Goal: Check status: Check status

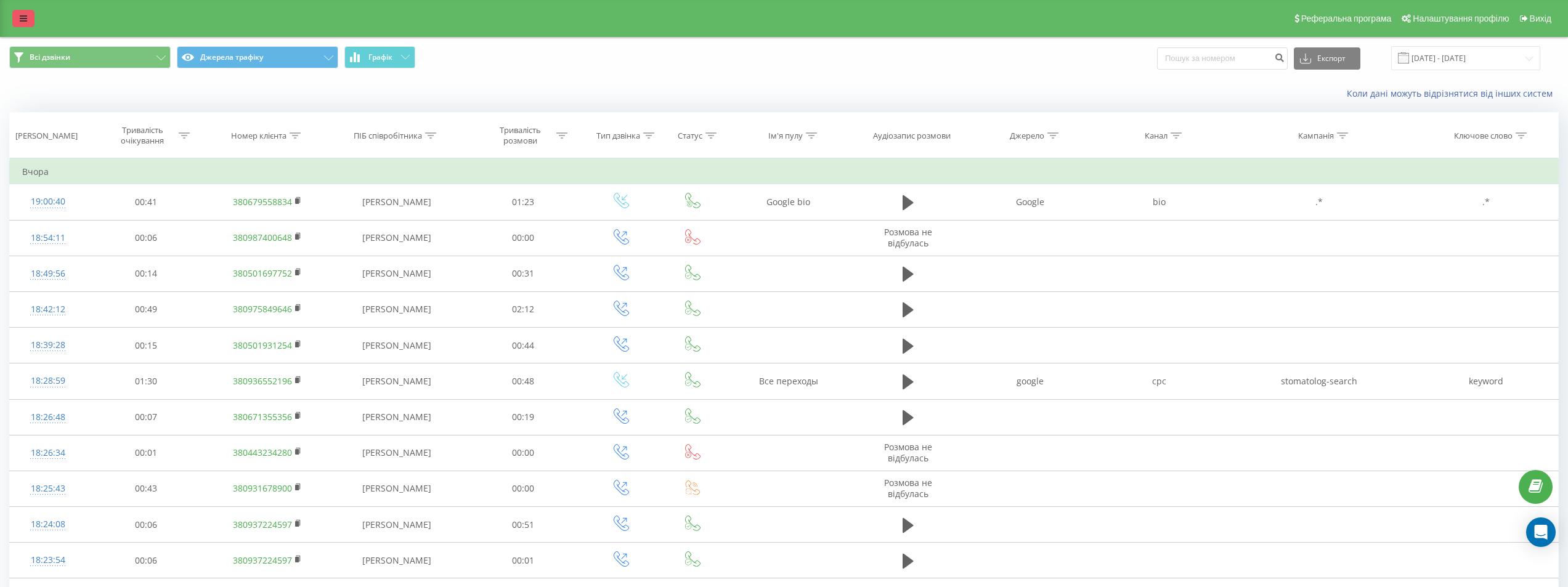
click at [21, 25] on link at bounding box center [23, 18] width 23 height 17
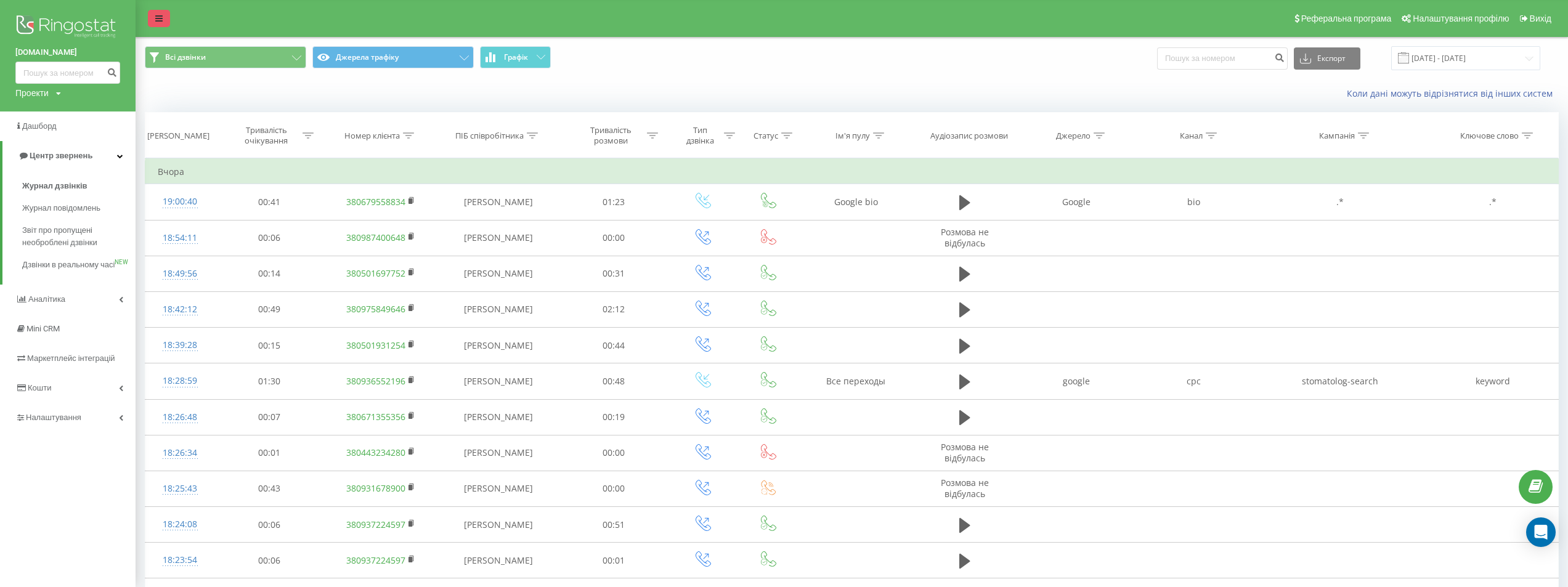
click at [155, 11] on link at bounding box center [159, 18] width 23 height 17
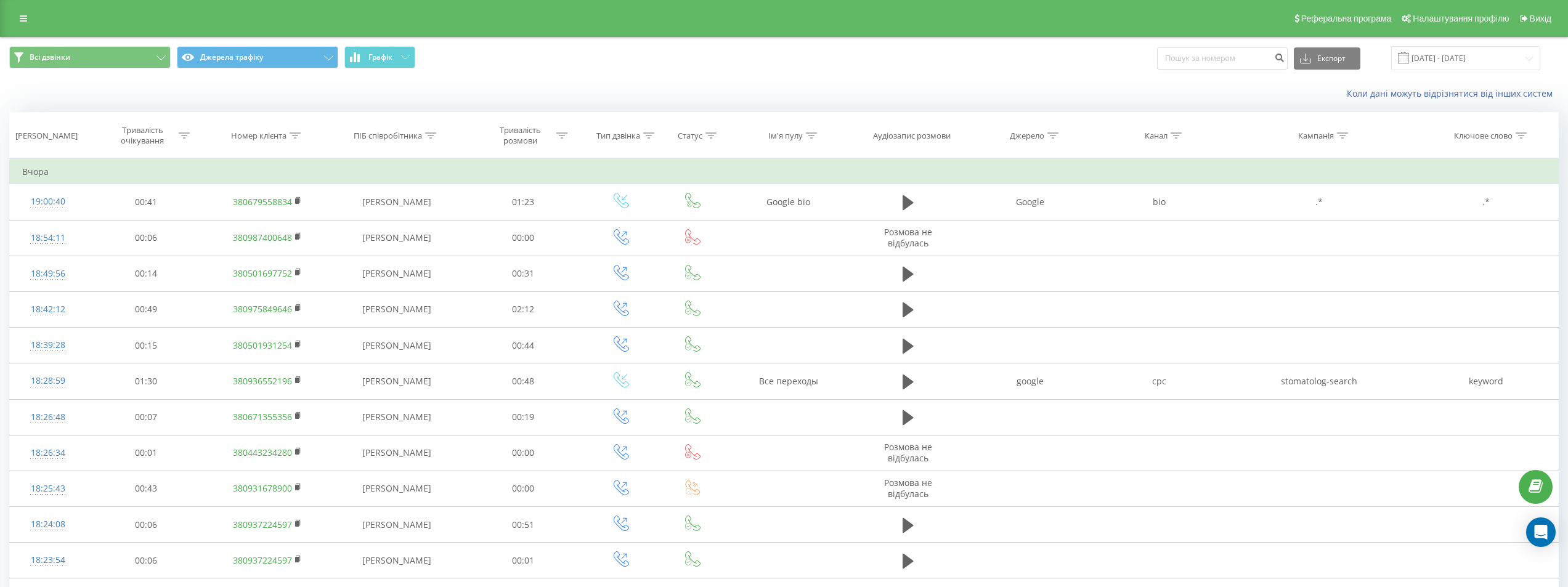
click at [1295, 60] on span at bounding box center [1403, 58] width 11 height 11
click at [1295, 61] on input "22.08.2025 - 22.09.2025" at bounding box center [1465, 58] width 149 height 24
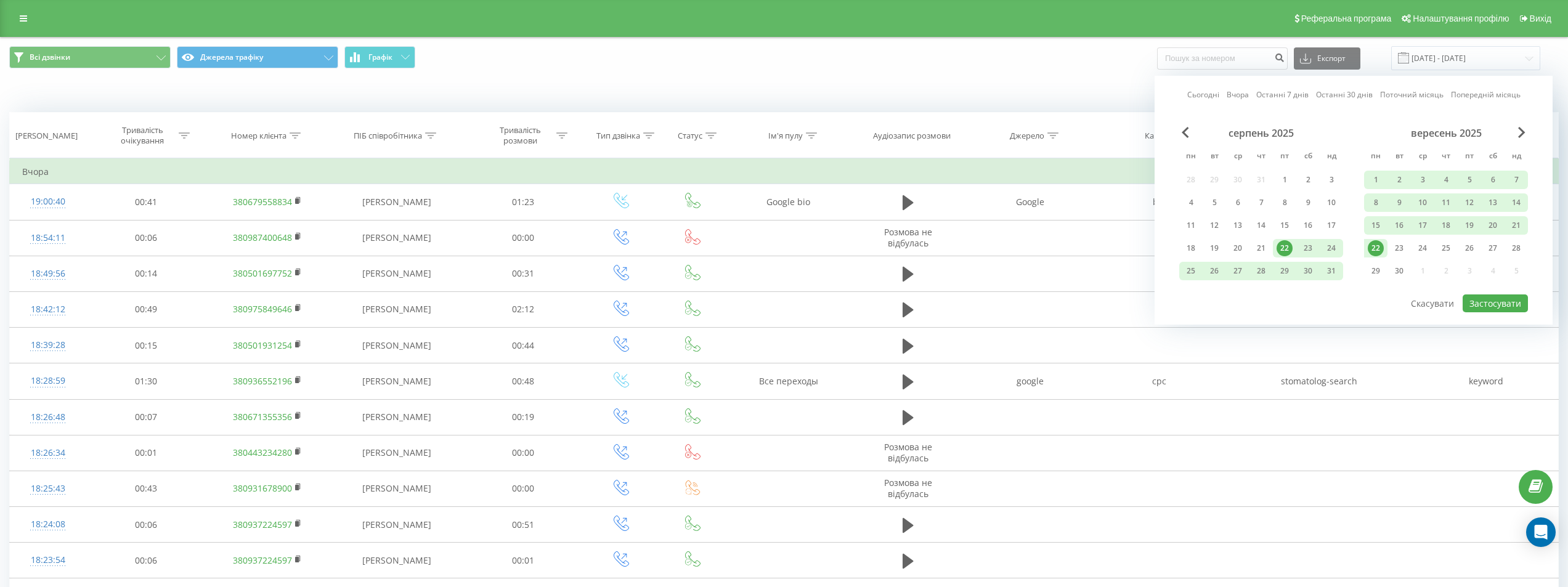
click at [1202, 95] on link "Сьогодні" at bounding box center [1202, 94] width 32 height 12
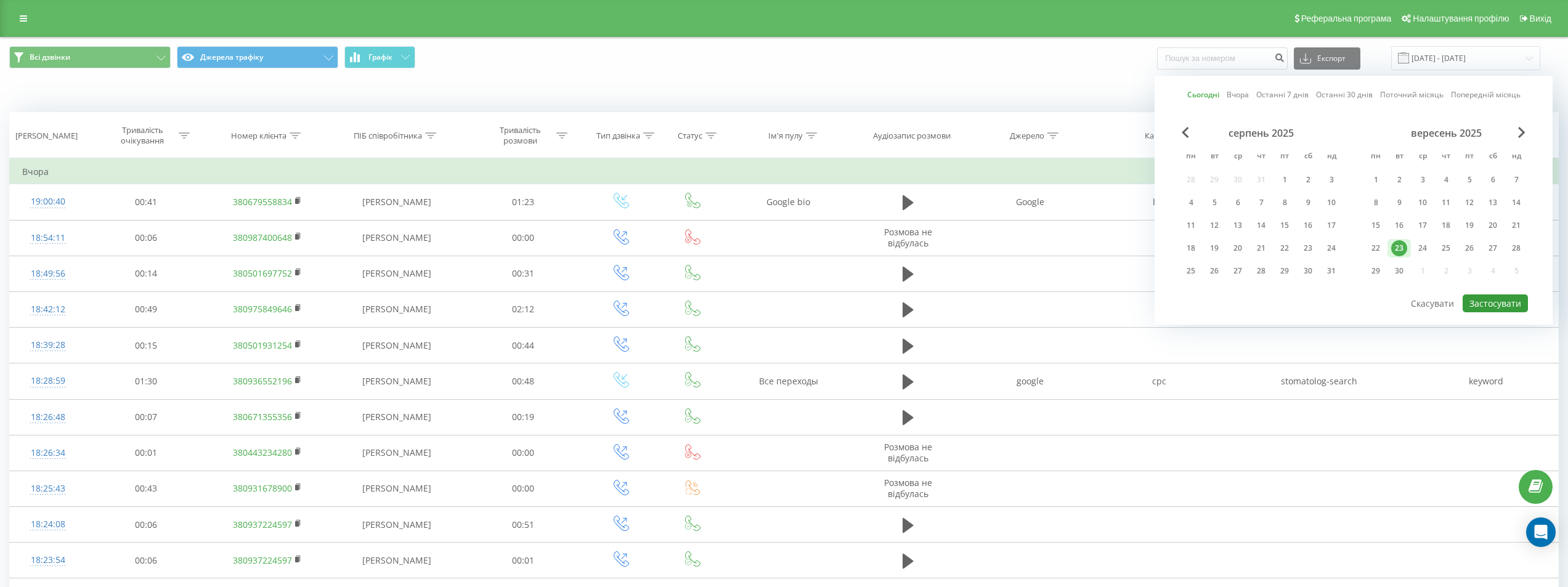
click at [1295, 300] on button "Застосувати" at bounding box center [1495, 303] width 65 height 18
type input "[DATE] - [DATE]"
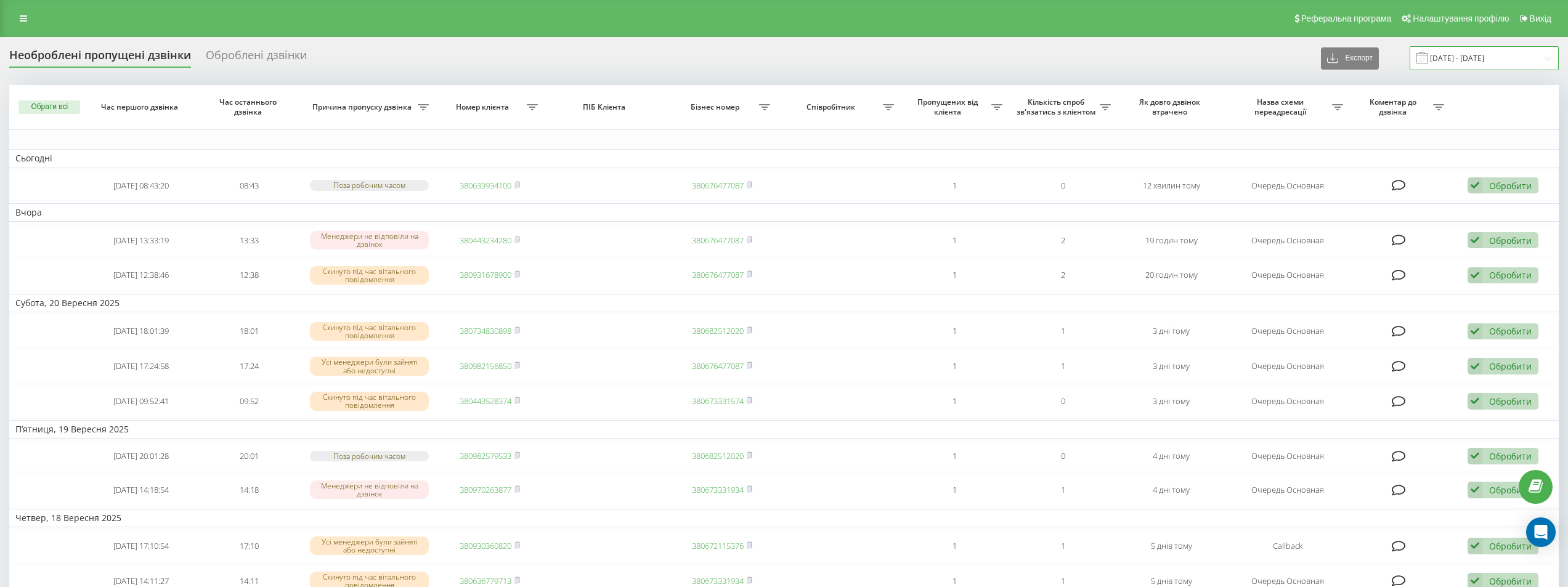
click at [1465, 51] on input "23.08.2025 - 23.09.2025" at bounding box center [1483, 58] width 149 height 24
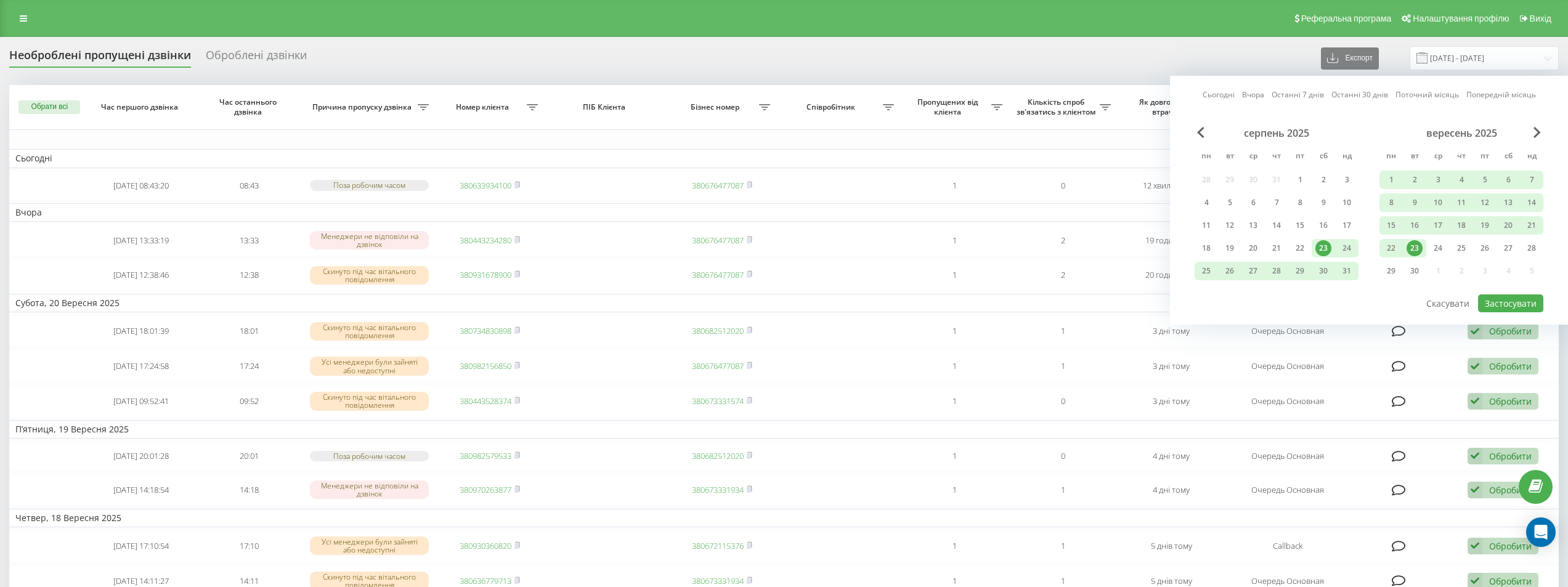
click at [1262, 95] on link "Вчора" at bounding box center [1253, 94] width 23 height 12
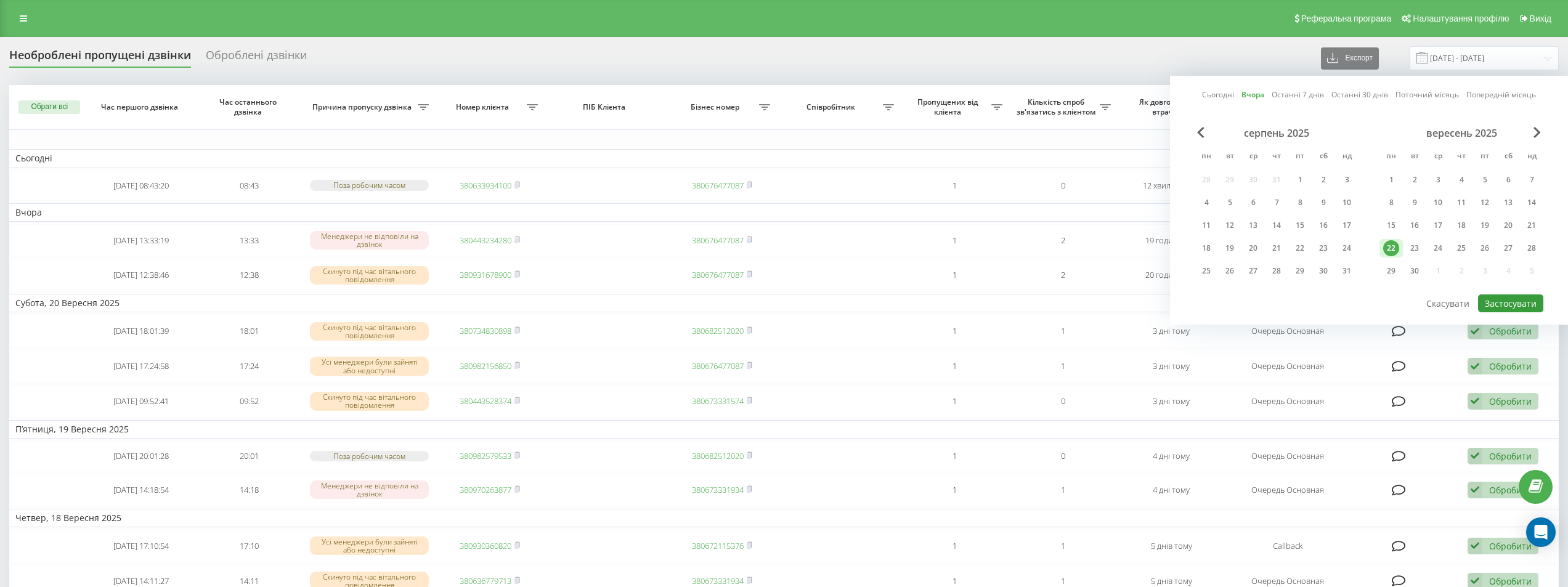
click at [1497, 299] on button "Застосувати" at bounding box center [1510, 303] width 65 height 18
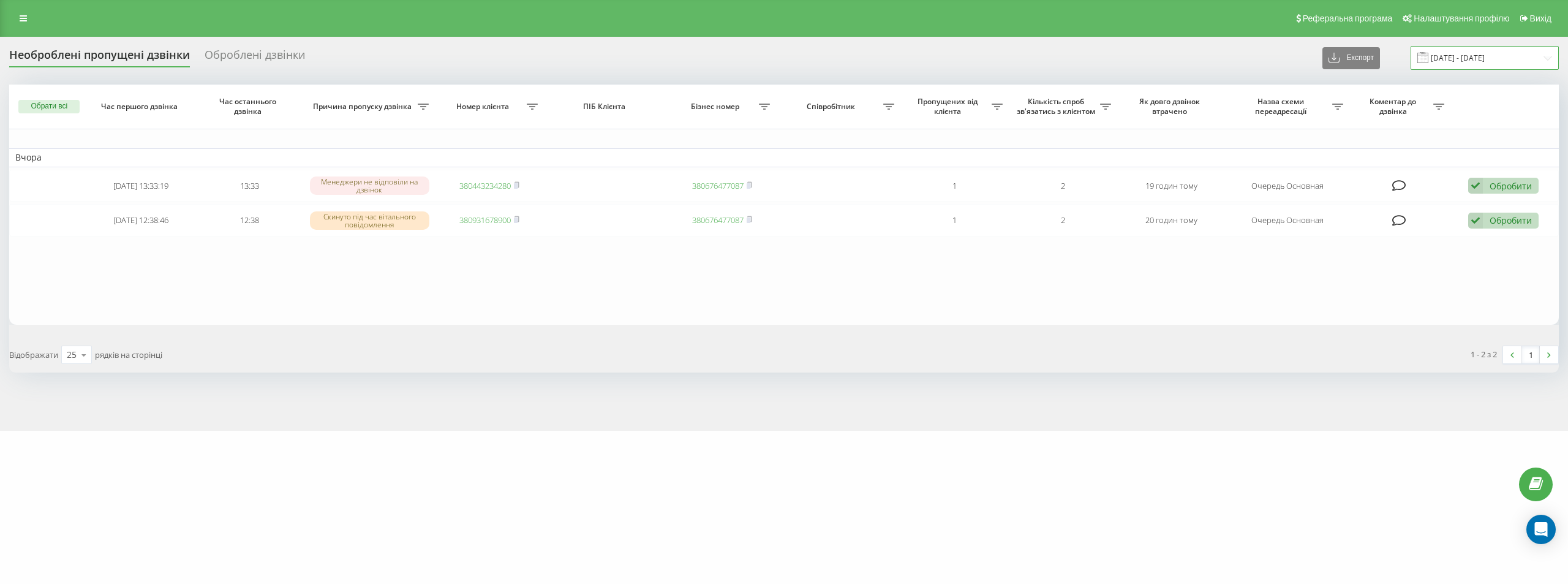
click at [1440, 65] on input "22.09.2025 - 22.09.2025" at bounding box center [1484, 58] width 148 height 24
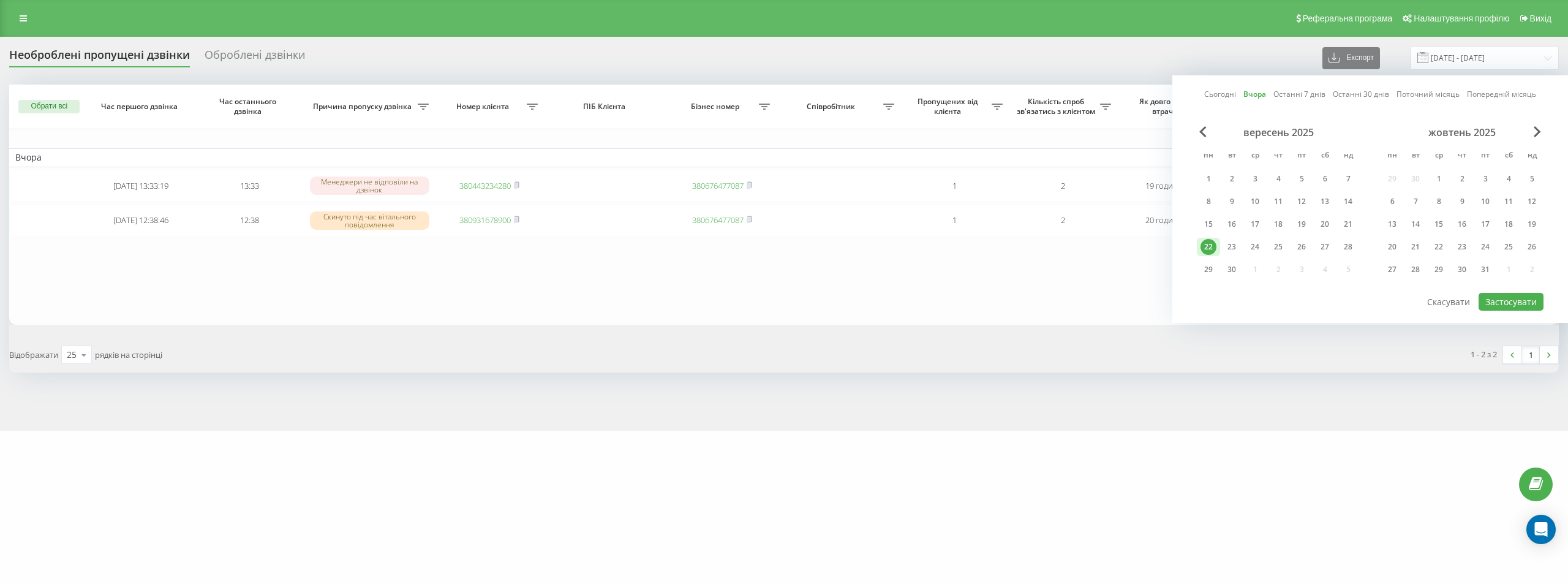
click at [1219, 95] on link "Сьогодні" at bounding box center [1220, 93] width 31 height 12
click at [1515, 292] on div at bounding box center [1370, 292] width 347 height 1
click at [1517, 297] on button "Застосувати" at bounding box center [1511, 302] width 65 height 18
type input "[DATE] - [DATE]"
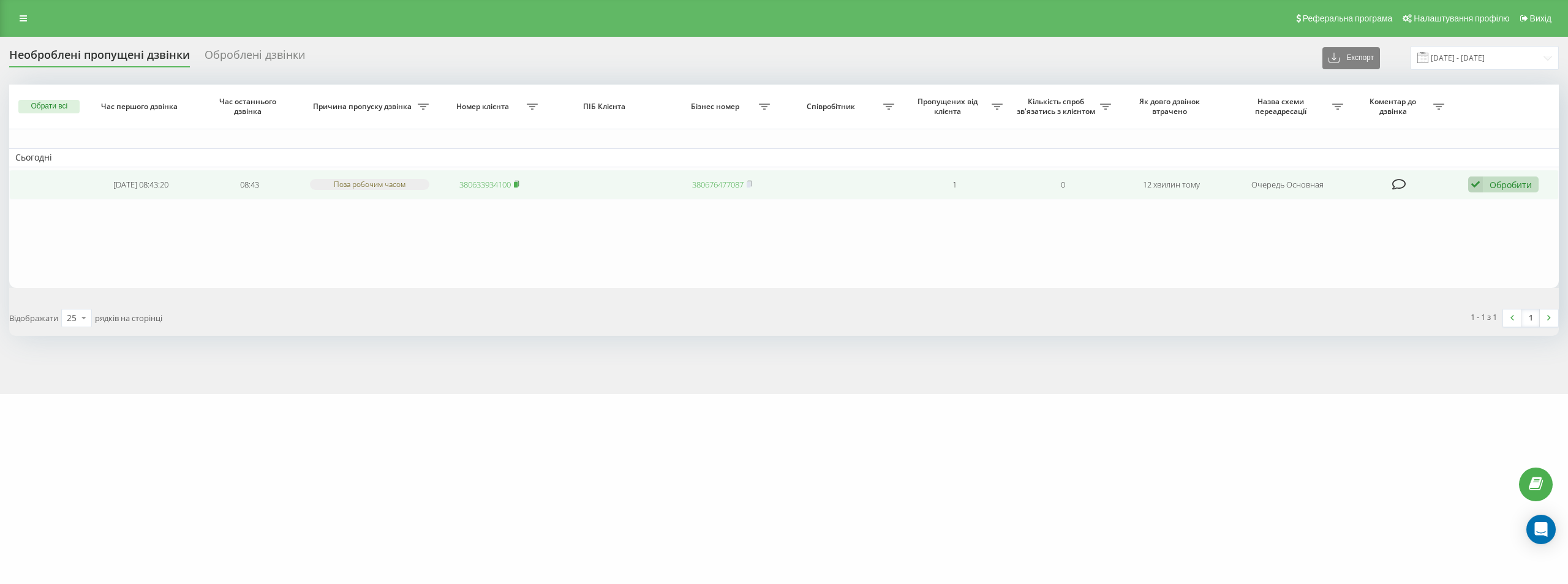
click at [519, 184] on icon at bounding box center [517, 183] width 4 height 5
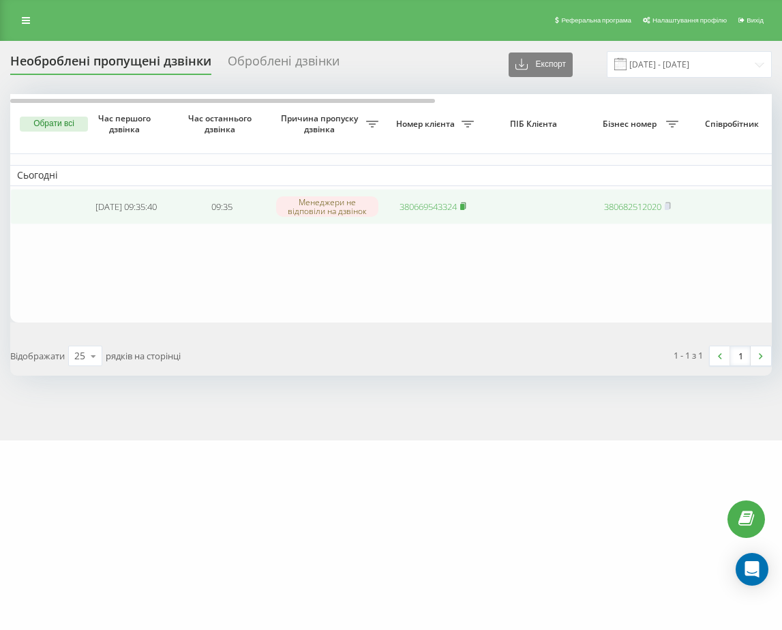
click at [466, 206] on icon at bounding box center [463, 206] width 6 height 8
